Goal: Information Seeking & Learning: Learn about a topic

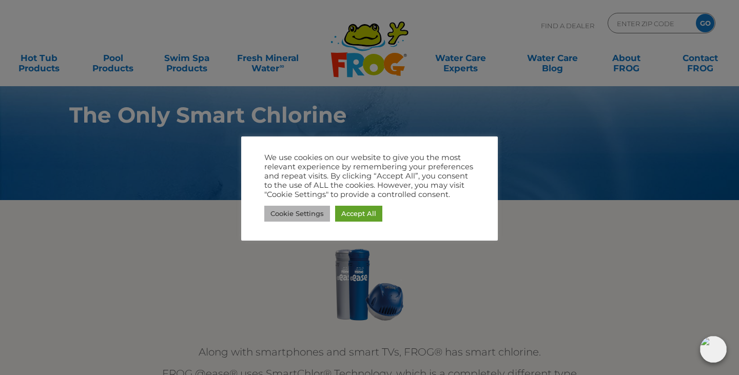
click at [313, 212] on link "Cookie Settings" at bounding box center [297, 214] width 66 height 16
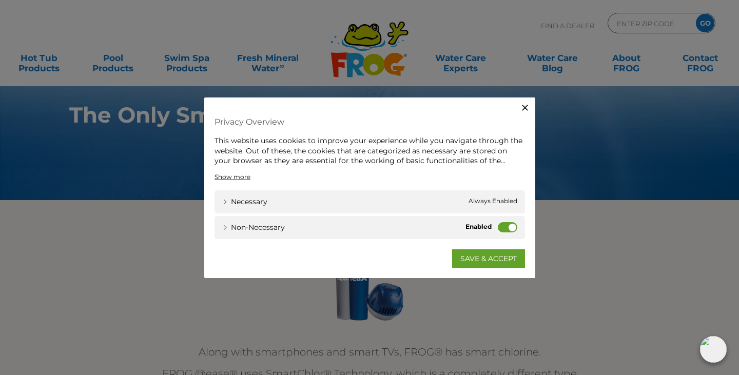
click at [506, 226] on label "Non-necessary" at bounding box center [508, 227] width 20 height 10
click at [0, 0] on input "Non-necessary" at bounding box center [0, 0] width 0 height 0
click at [484, 257] on link "SAVE & ACCEPT" at bounding box center [488, 258] width 73 height 18
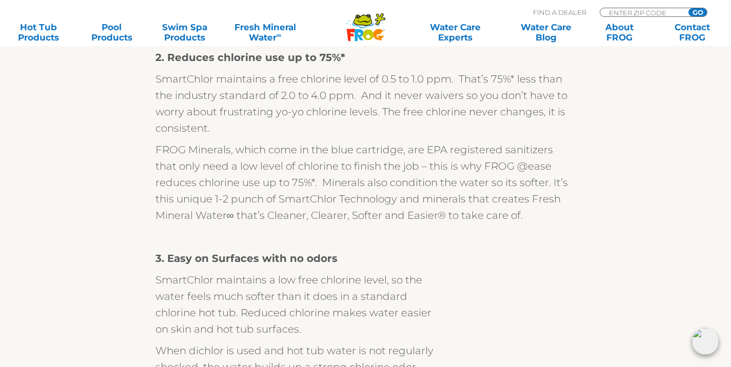
scroll to position [908, 0]
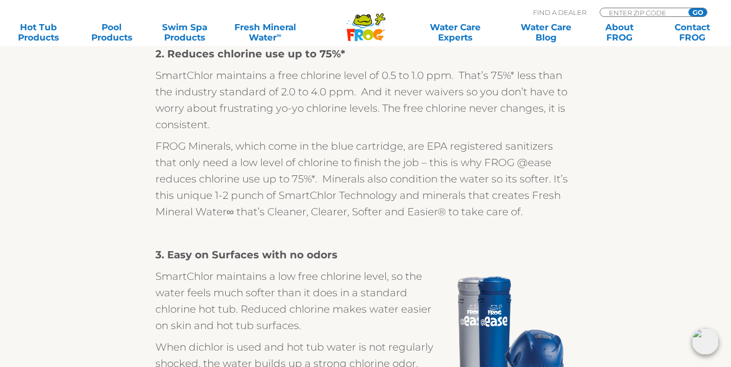
click at [45, 203] on section "Along with smartphones and smart TVs, FROG® has smart chlorine. FROG @ease® use…" at bounding box center [365, 219] width 739 height 1855
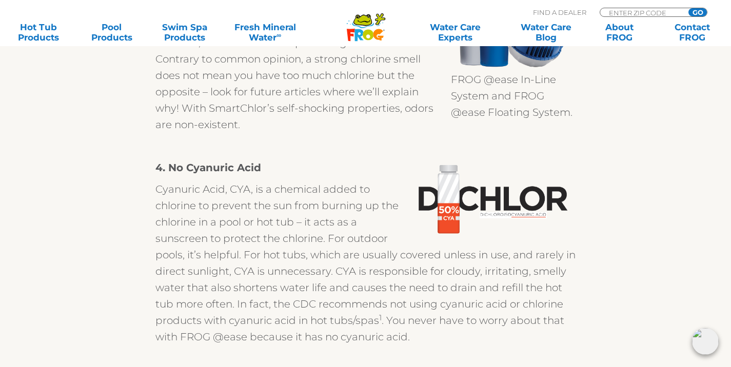
scroll to position [1233, 0]
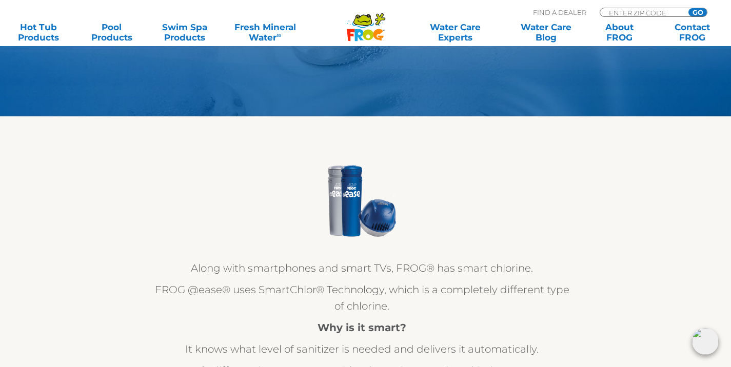
scroll to position [0, 4]
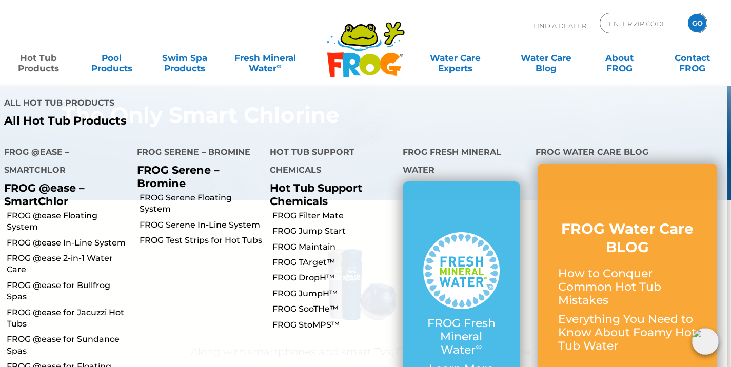
click at [45, 65] on link "Hot Tub Products" at bounding box center [38, 58] width 57 height 21
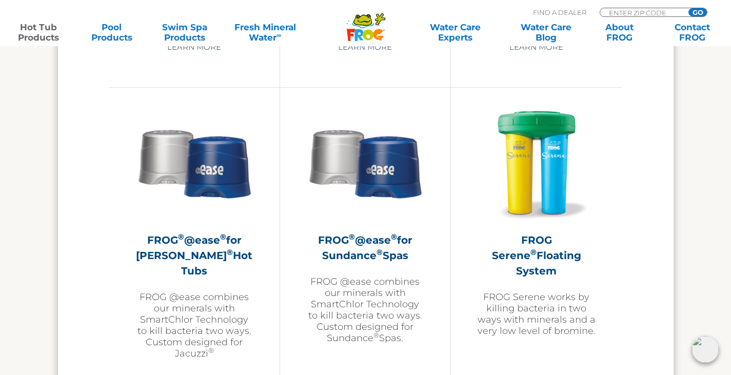
scroll to position [1793, 0]
click at [386, 258] on h2 "FROG ® @ease ® for Sundance ® Spas" at bounding box center [365, 248] width 119 height 31
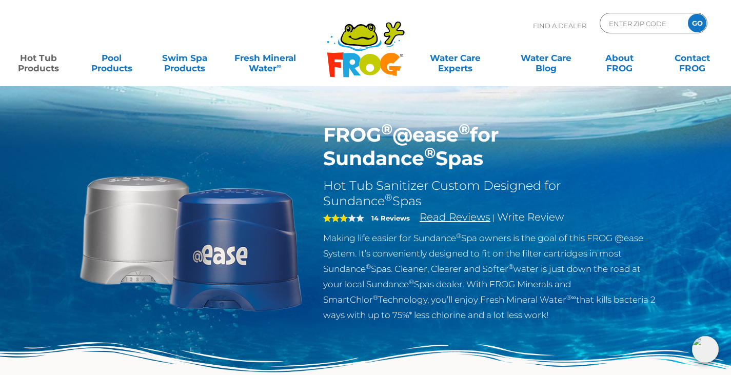
click at [440, 222] on link "Read Reviews" at bounding box center [455, 217] width 71 height 12
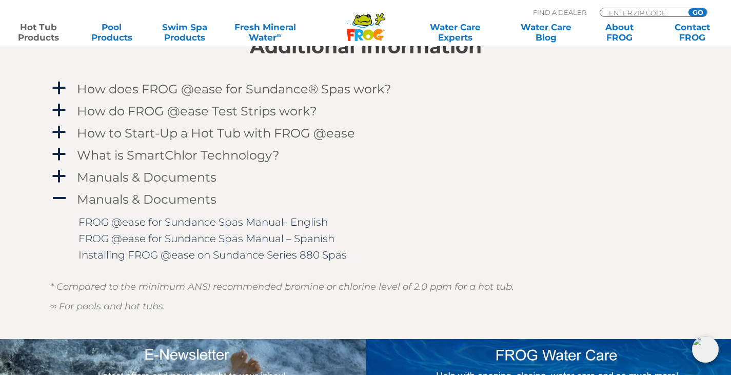
scroll to position [1040, 0]
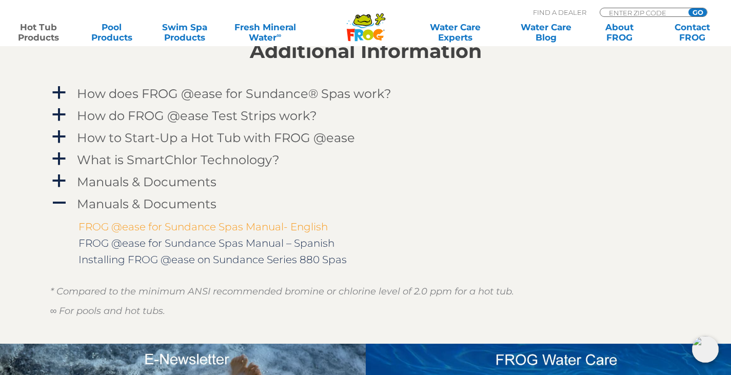
click at [235, 225] on link "FROG @ease for Sundance Spas Manual- English" at bounding box center [203, 227] width 249 height 12
click at [62, 178] on span "a" at bounding box center [58, 180] width 15 height 15
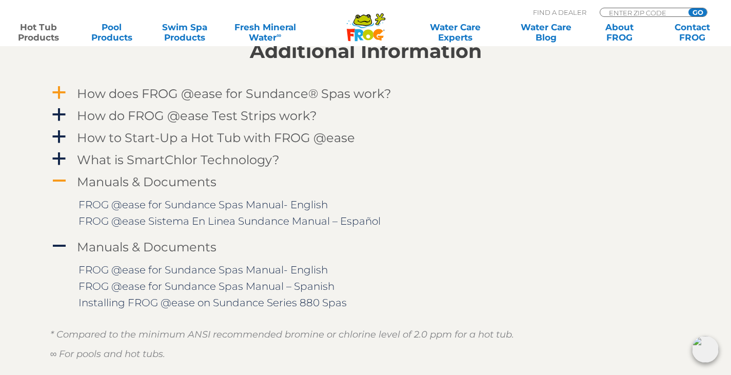
click at [63, 91] on span "a" at bounding box center [58, 92] width 15 height 15
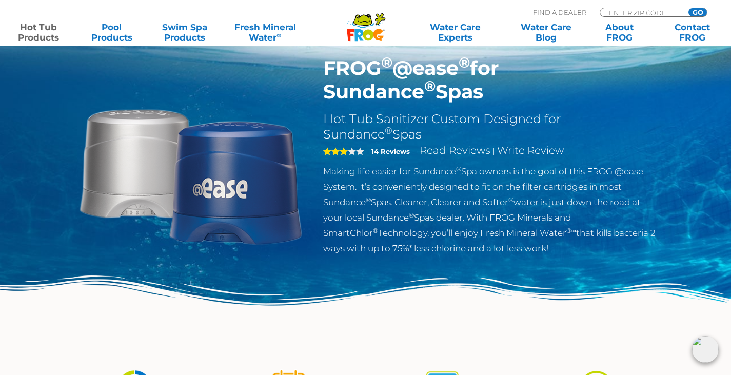
scroll to position [0, 0]
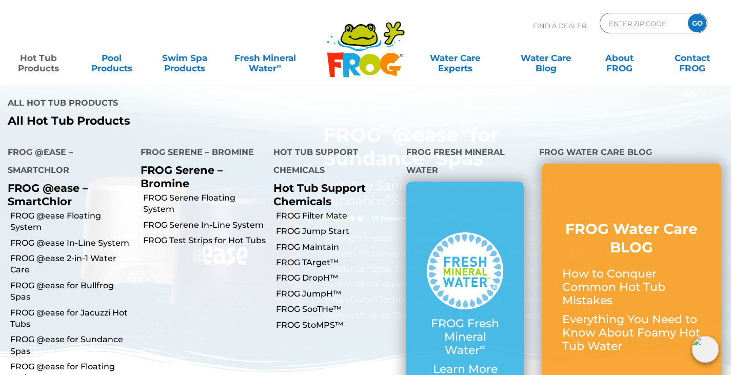
click at [44, 68] on link "Hot Tub Products" at bounding box center [38, 58] width 57 height 21
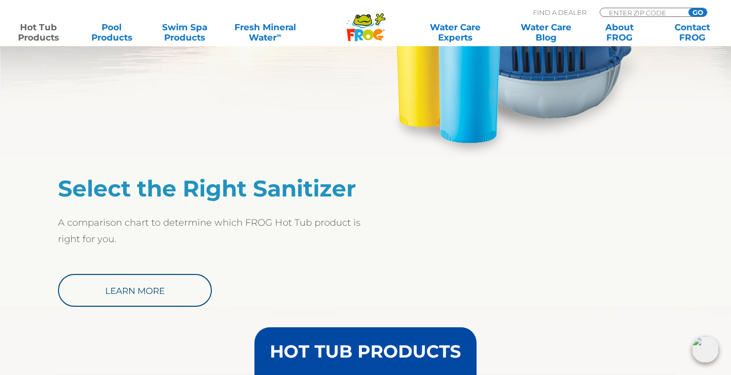
scroll to position [729, 0]
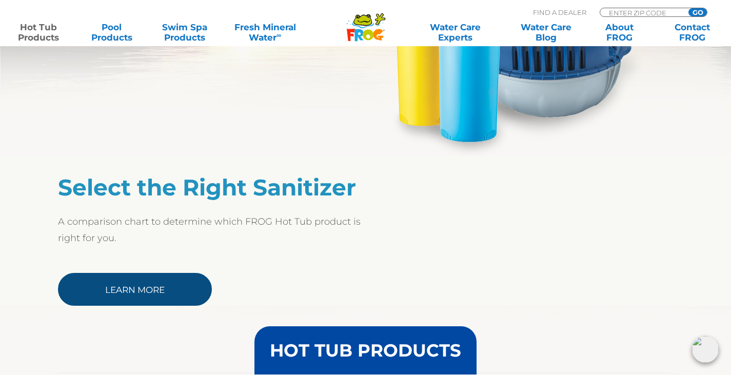
click at [126, 294] on link "Learn More" at bounding box center [135, 289] width 154 height 33
